Goal: Communication & Community: Share content

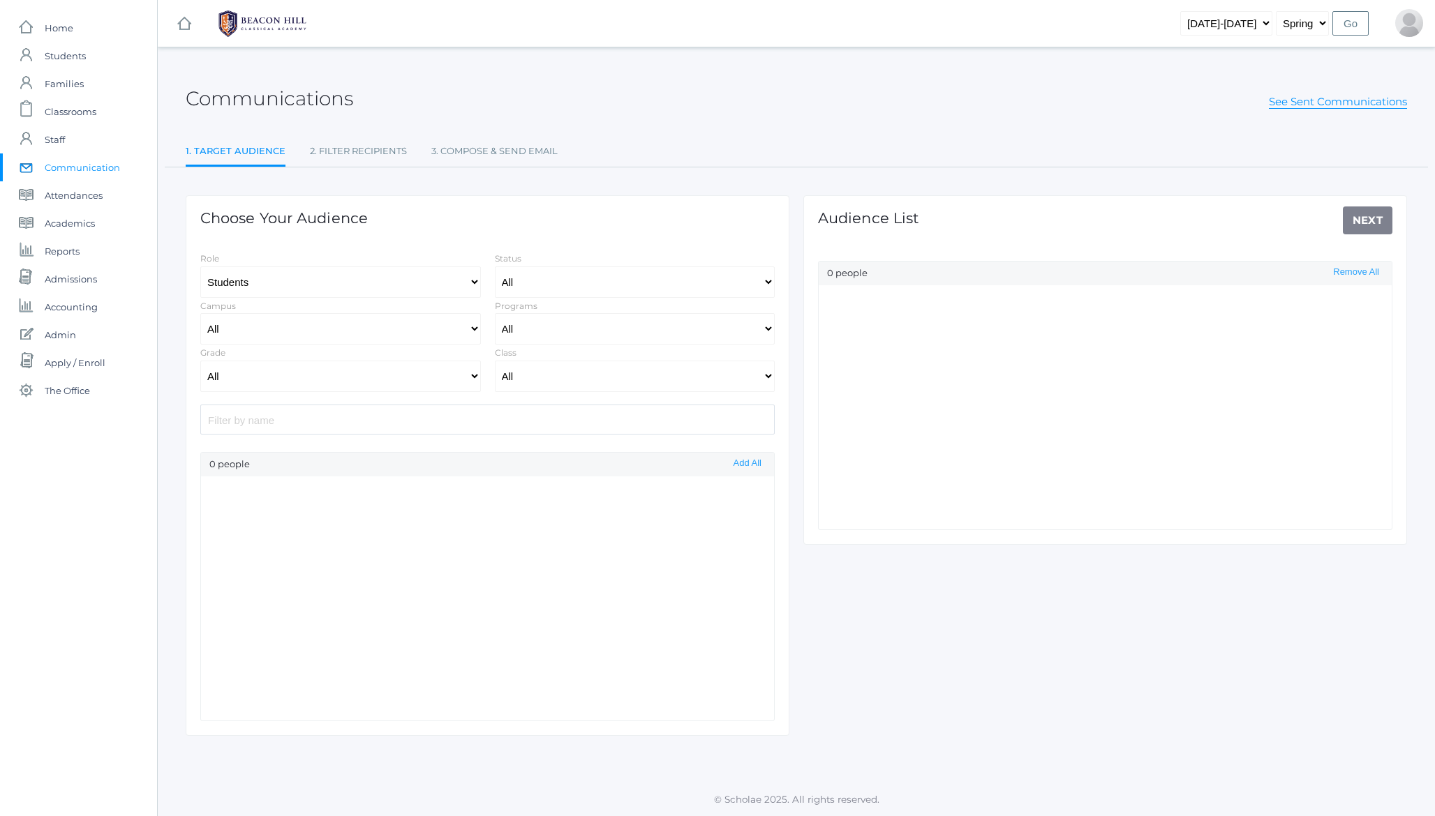
select select "[DATE]-[DATE]"
select select "2"
select select "Enrolled"
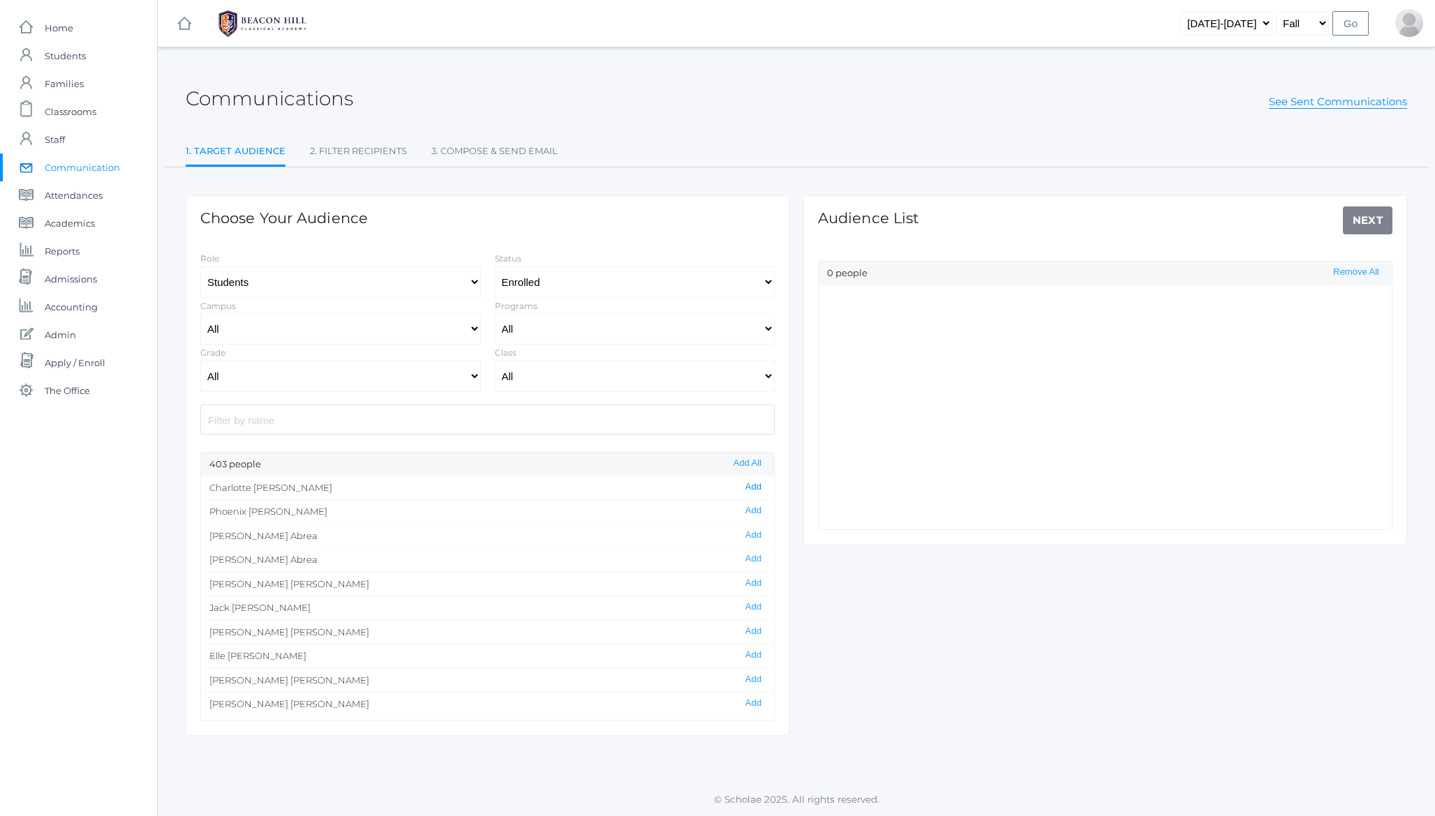
click at [747, 491] on button "Add" at bounding box center [753, 487] width 24 height 12
click at [751, 557] on button "Add" at bounding box center [753, 559] width 24 height 12
click at [1369, 218] on link "Next" at bounding box center [1367, 221] width 50 height 28
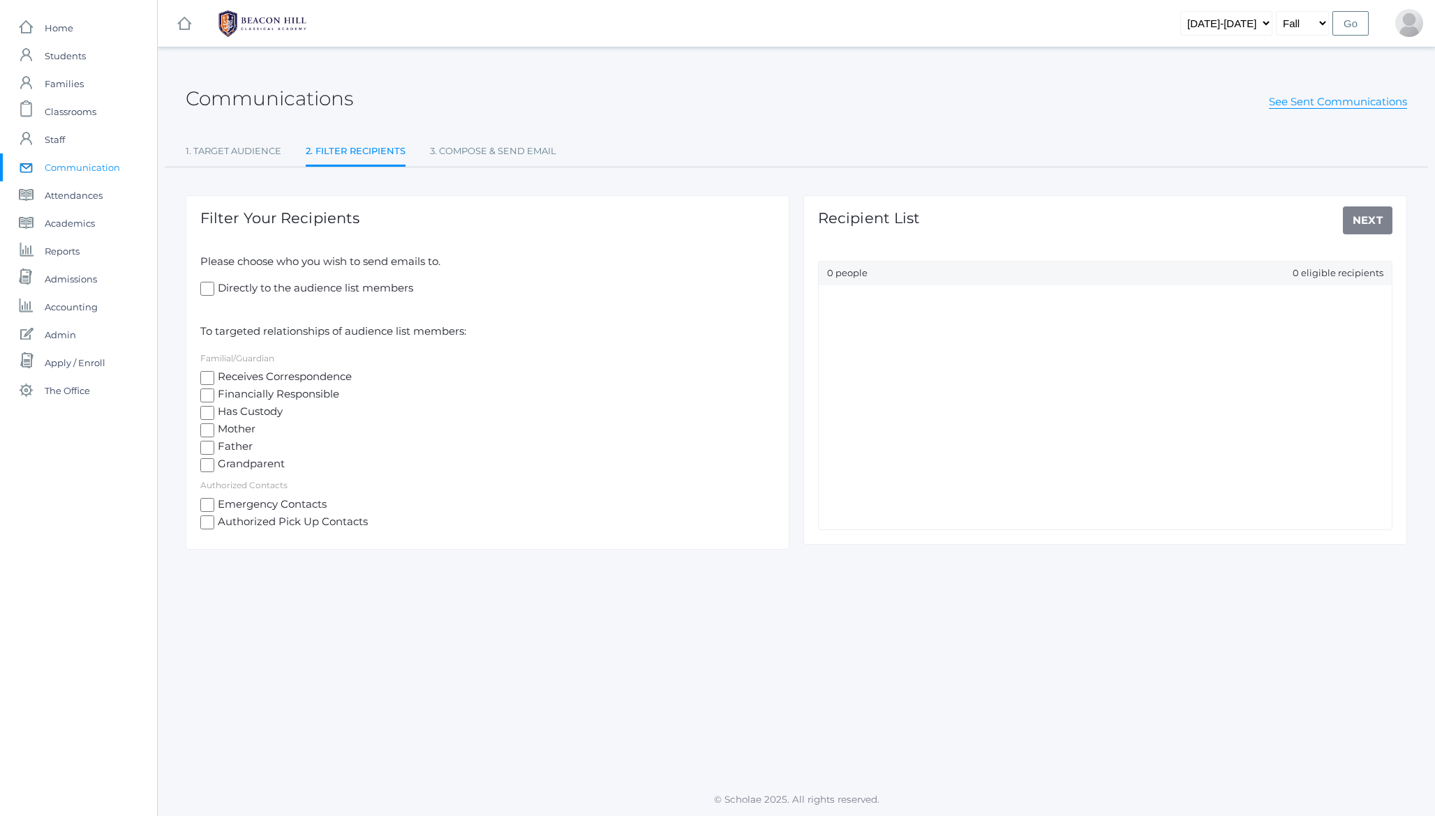
click at [230, 430] on span "Mother" at bounding box center [234, 429] width 41 height 17
click at [214, 430] on input "Mother" at bounding box center [207, 431] width 14 height 14
checkbox input "true"
click at [1373, 222] on link "Next" at bounding box center [1367, 221] width 50 height 28
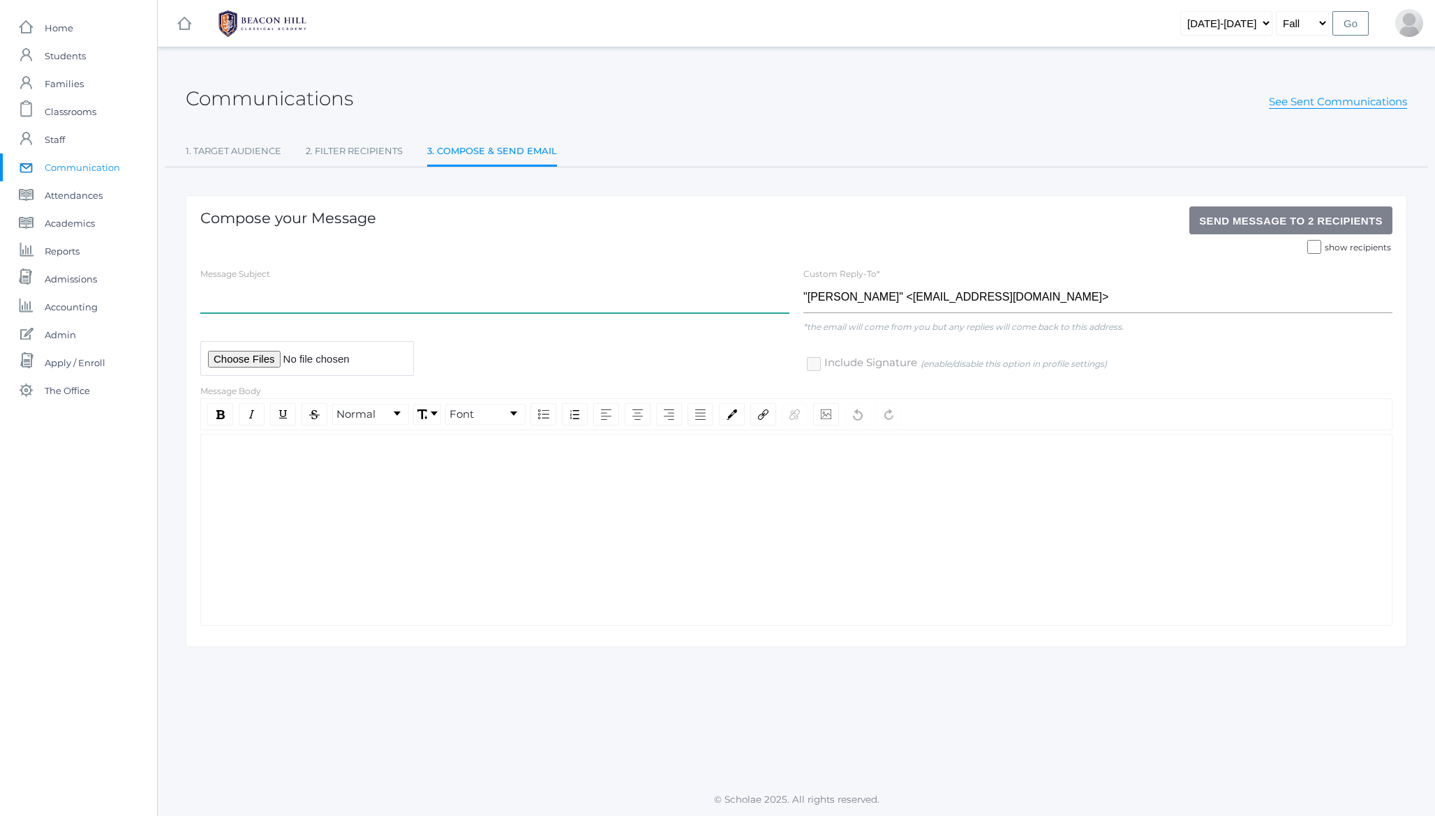
click at [308, 303] on input "text" at bounding box center [494, 297] width 589 height 31
type input "tew"
